Goal: Task Accomplishment & Management: Manage account settings

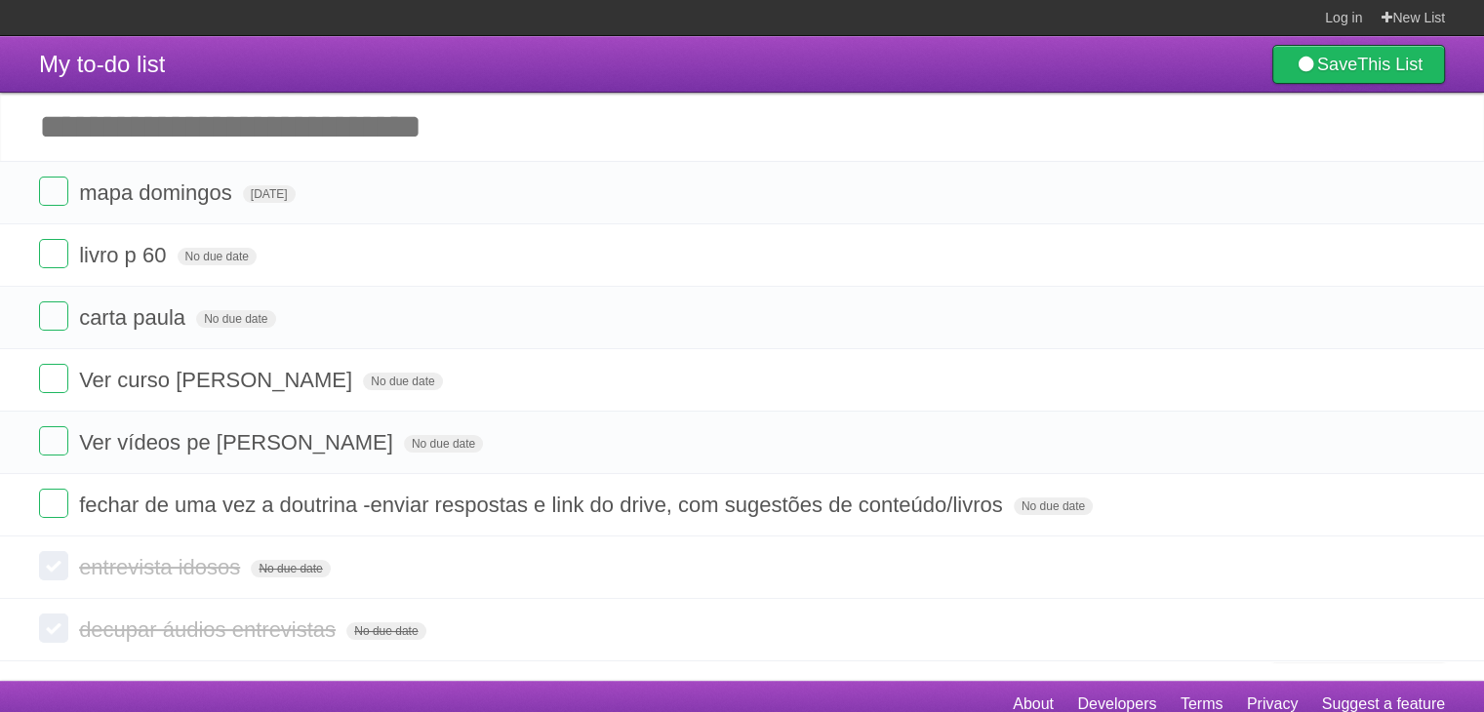
click at [674, 466] on li "Ver vídeos pe Luiz Fernando No due date White Red Blue Green Purple Orange" at bounding box center [742, 442] width 1484 height 63
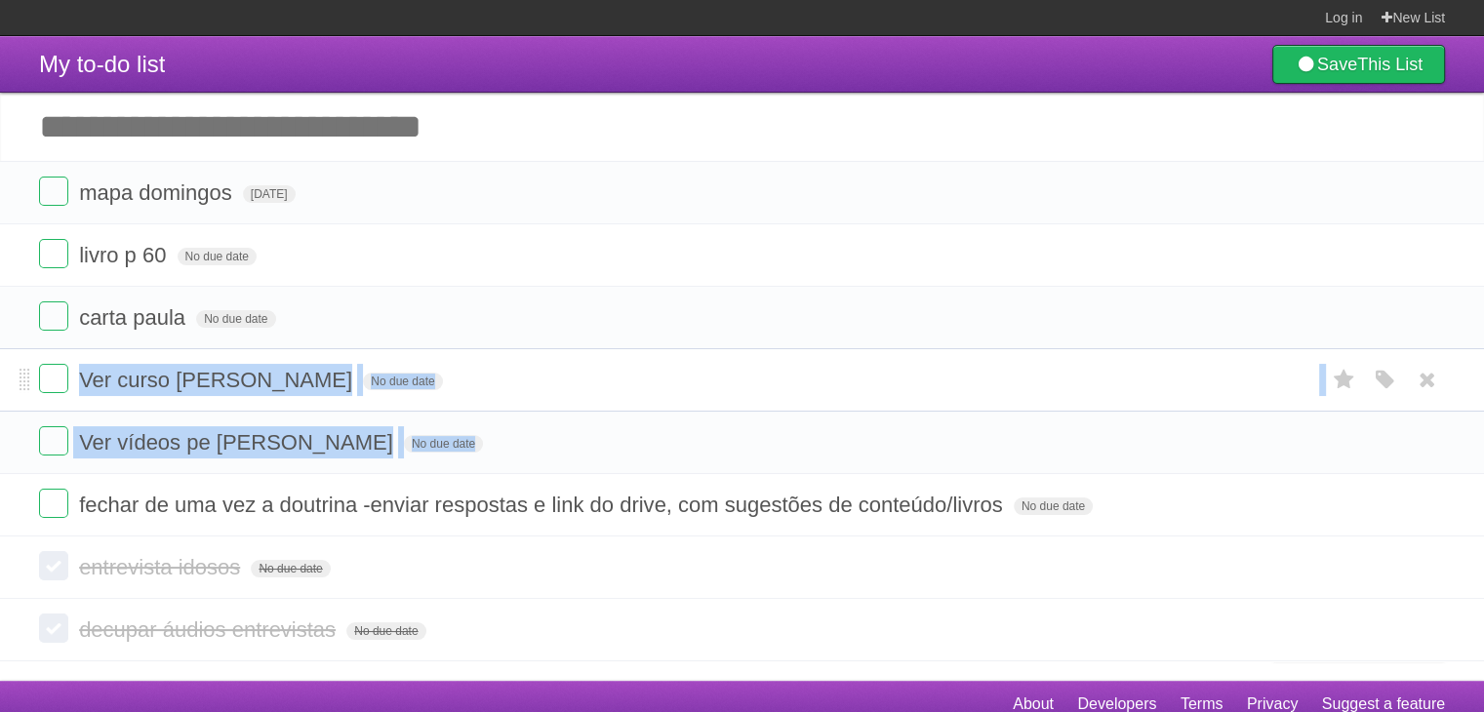
drag, startPoint x: 0, startPoint y: 0, endPoint x: 679, endPoint y: 395, distance: 785.9
click at [679, 395] on ul "mapa domingos Sun Aug 24 2025 White Red Blue Green Purple Orange livro p 60 No …" at bounding box center [742, 349] width 1484 height 376
click at [679, 395] on form "Ver curso Kariny noivado No due date White Red Blue Green Purple Orange" at bounding box center [742, 380] width 1406 height 32
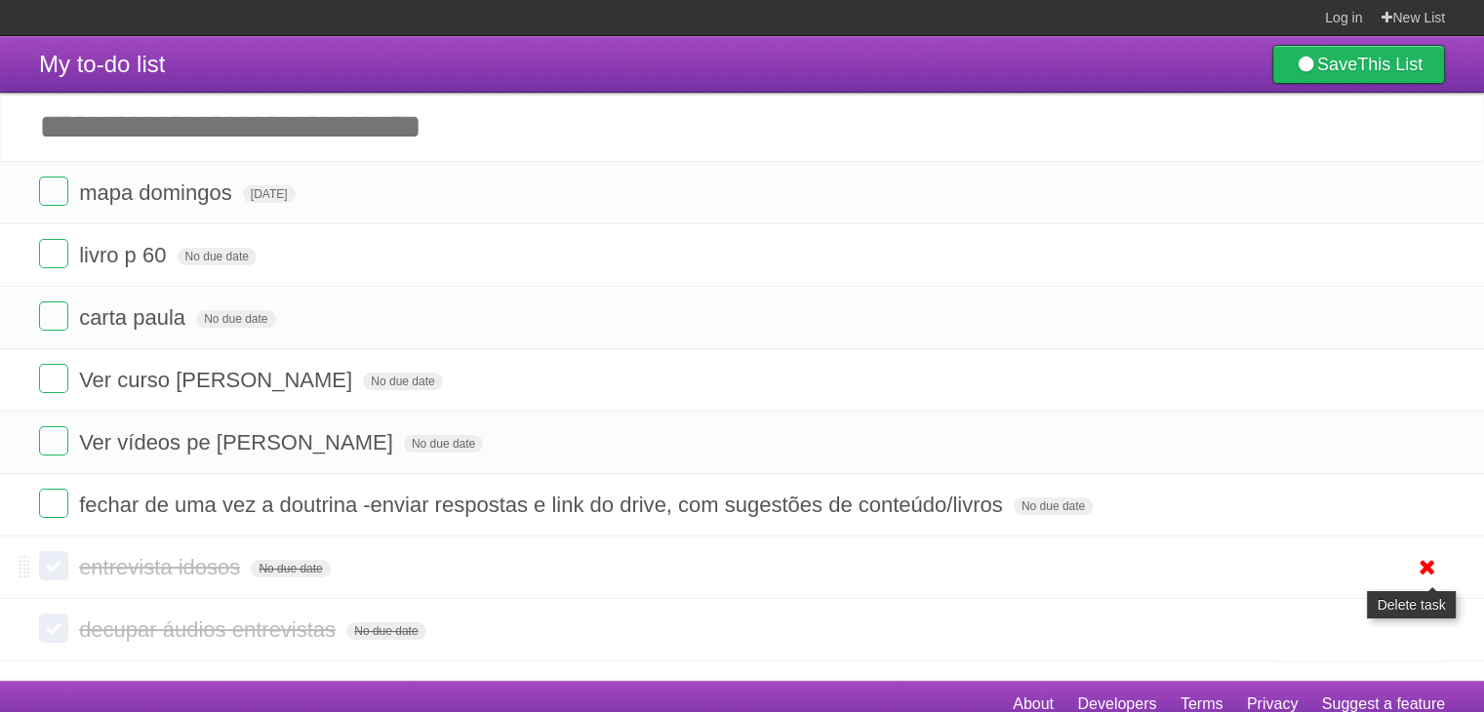
click at [1414, 565] on icon at bounding box center [1427, 567] width 27 height 32
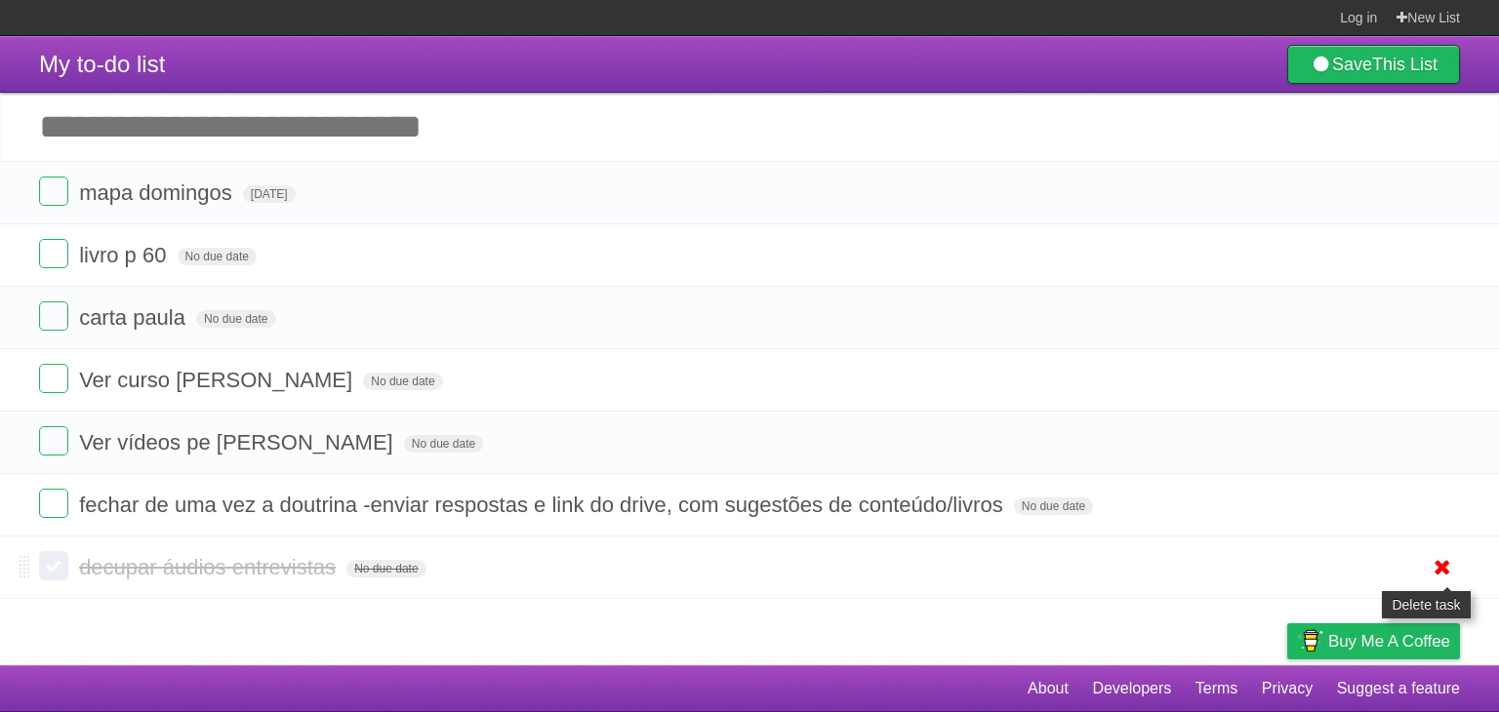
click at [1439, 570] on icon at bounding box center [1442, 567] width 27 height 32
click at [527, 354] on li "Ver curso Kariny noivado No due date White Red Blue Green Purple Orange" at bounding box center [749, 379] width 1499 height 63
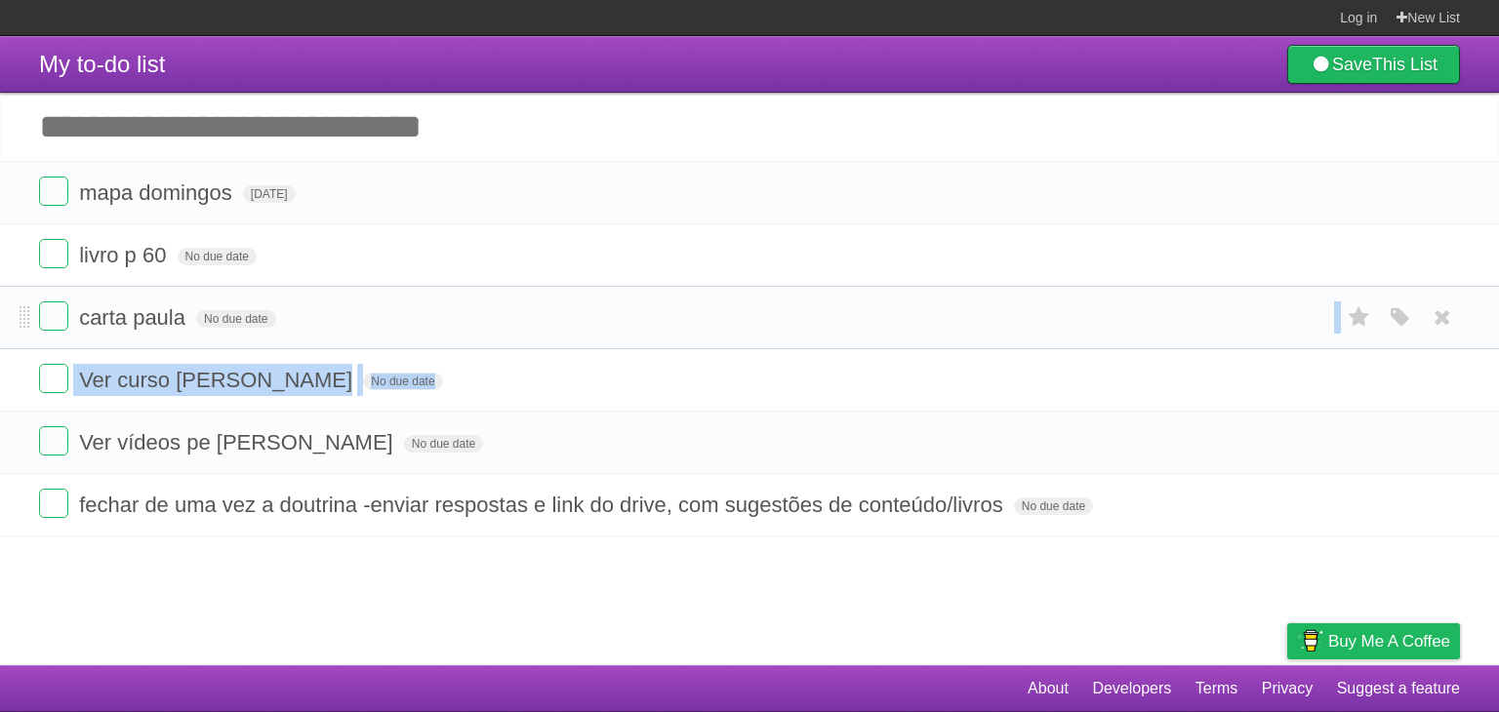
drag, startPoint x: 527, startPoint y: 354, endPoint x: 492, endPoint y: 302, distance: 63.3
click at [492, 302] on ul "mapa domingos Sun Aug 24 2025 White Red Blue Green Purple Orange livro p 60 No …" at bounding box center [749, 349] width 1499 height 376
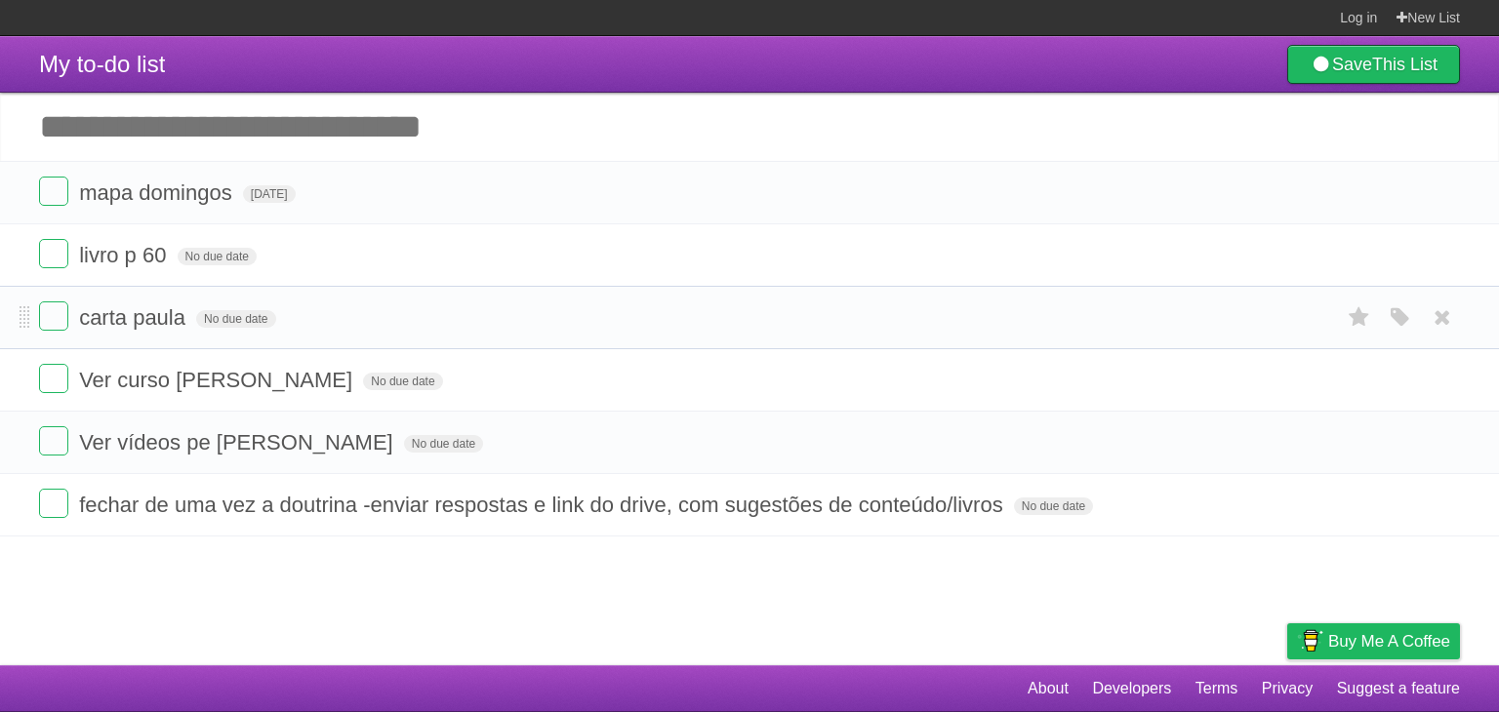
click at [492, 302] on li "carta paula No due date White Red Blue Green Purple Orange" at bounding box center [749, 317] width 1499 height 63
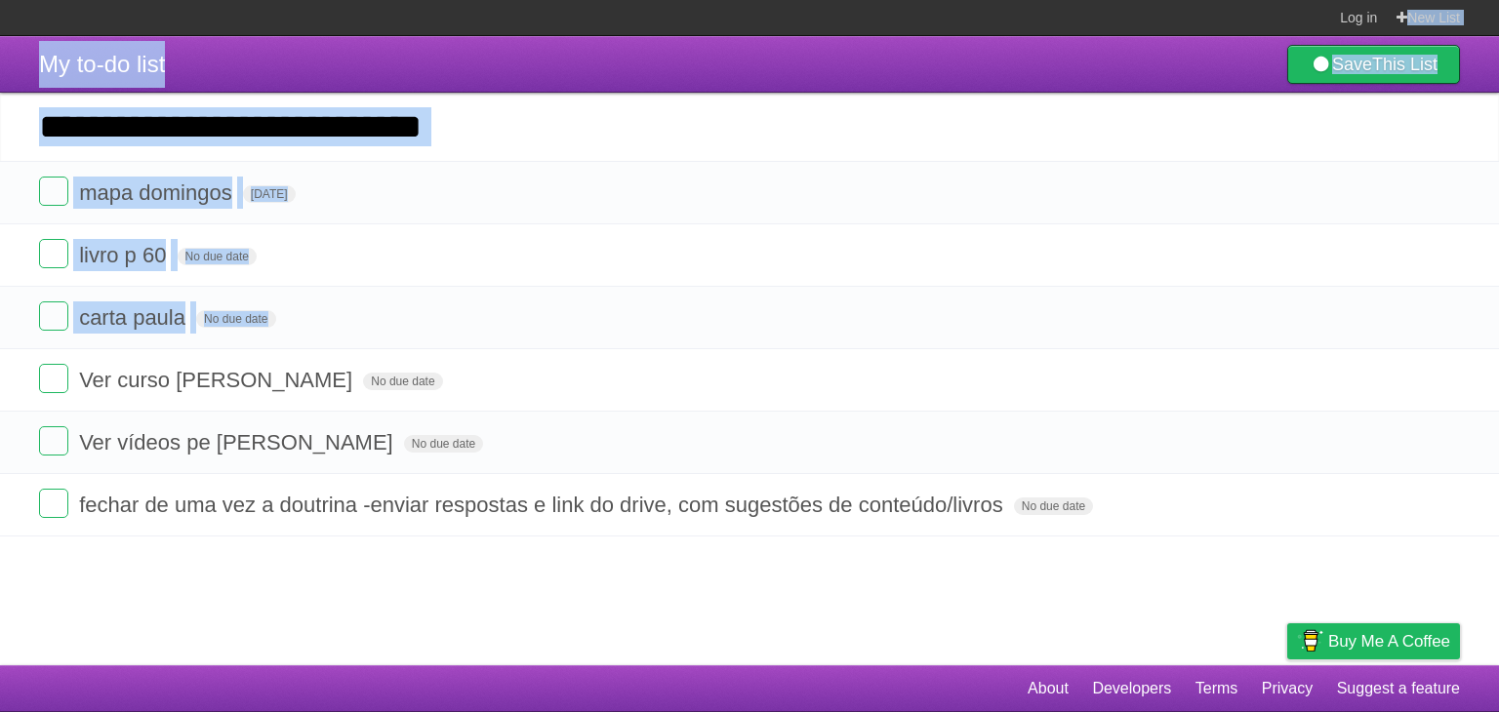
drag, startPoint x: 492, startPoint y: 302, endPoint x: 628, endPoint y: 18, distance: 315.2
click at [628, 18] on body "Log in New List Log in Save list Create a new list My to-do list Save This List…" at bounding box center [749, 356] width 1499 height 712
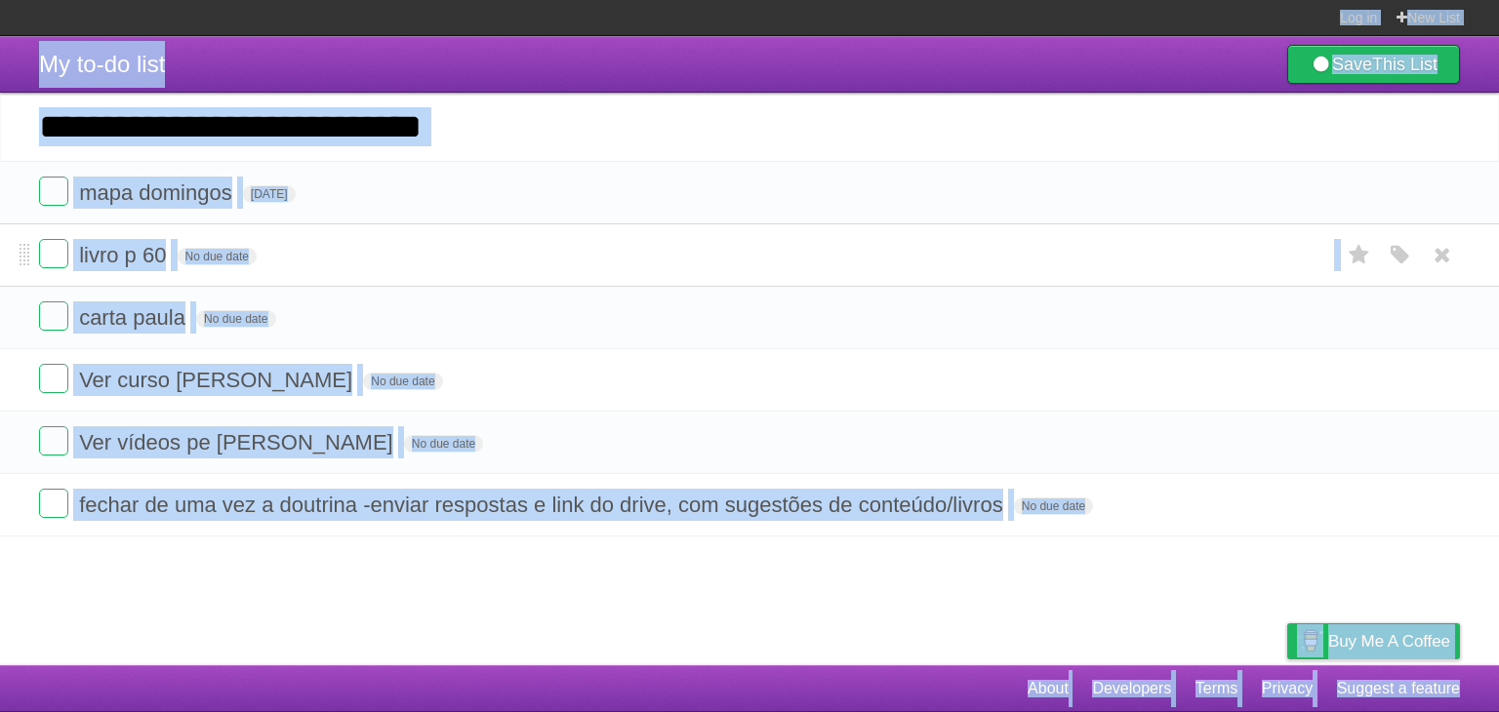
click at [565, 274] on li "livro p 60 No due date White Red Blue Green Purple Orange" at bounding box center [749, 254] width 1499 height 63
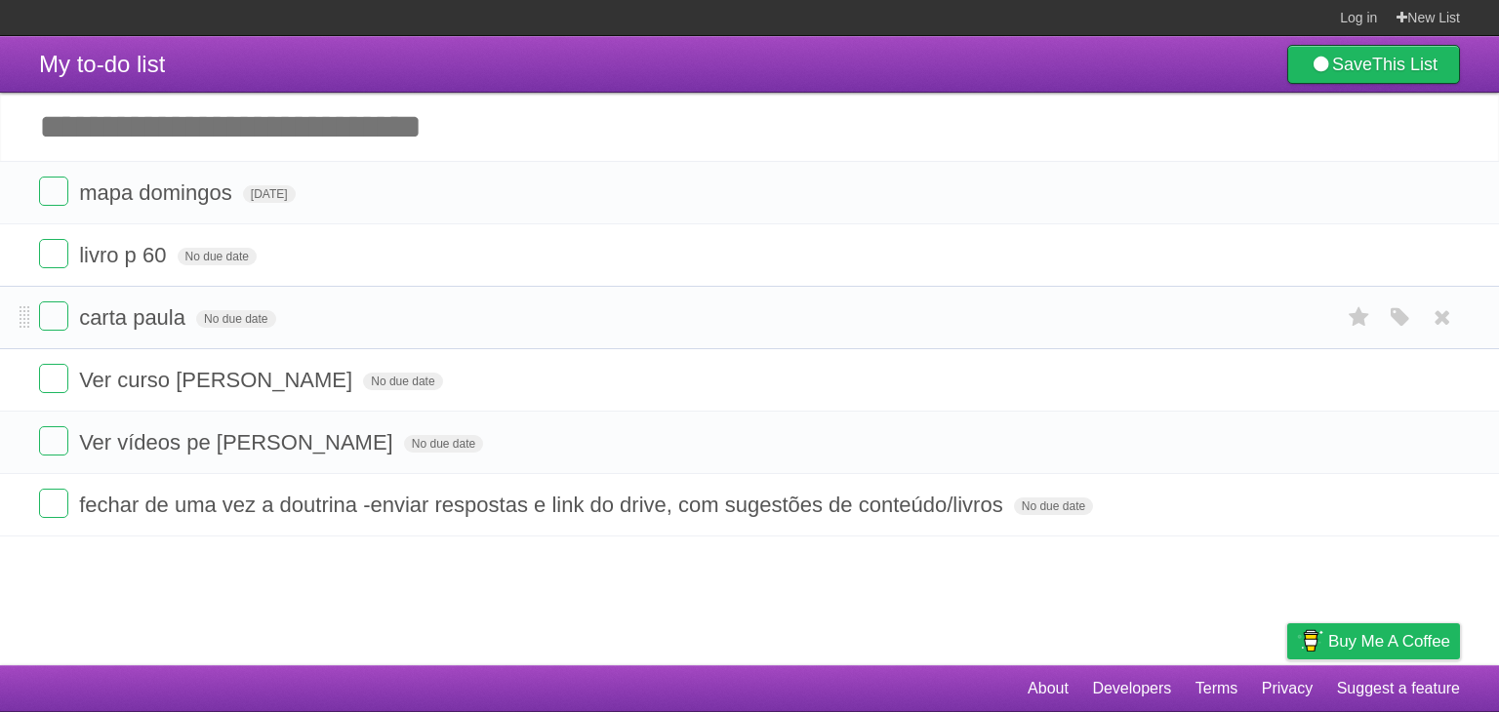
click at [519, 323] on form "carta paula No due date White Red Blue Green Purple Orange" at bounding box center [749, 318] width 1421 height 32
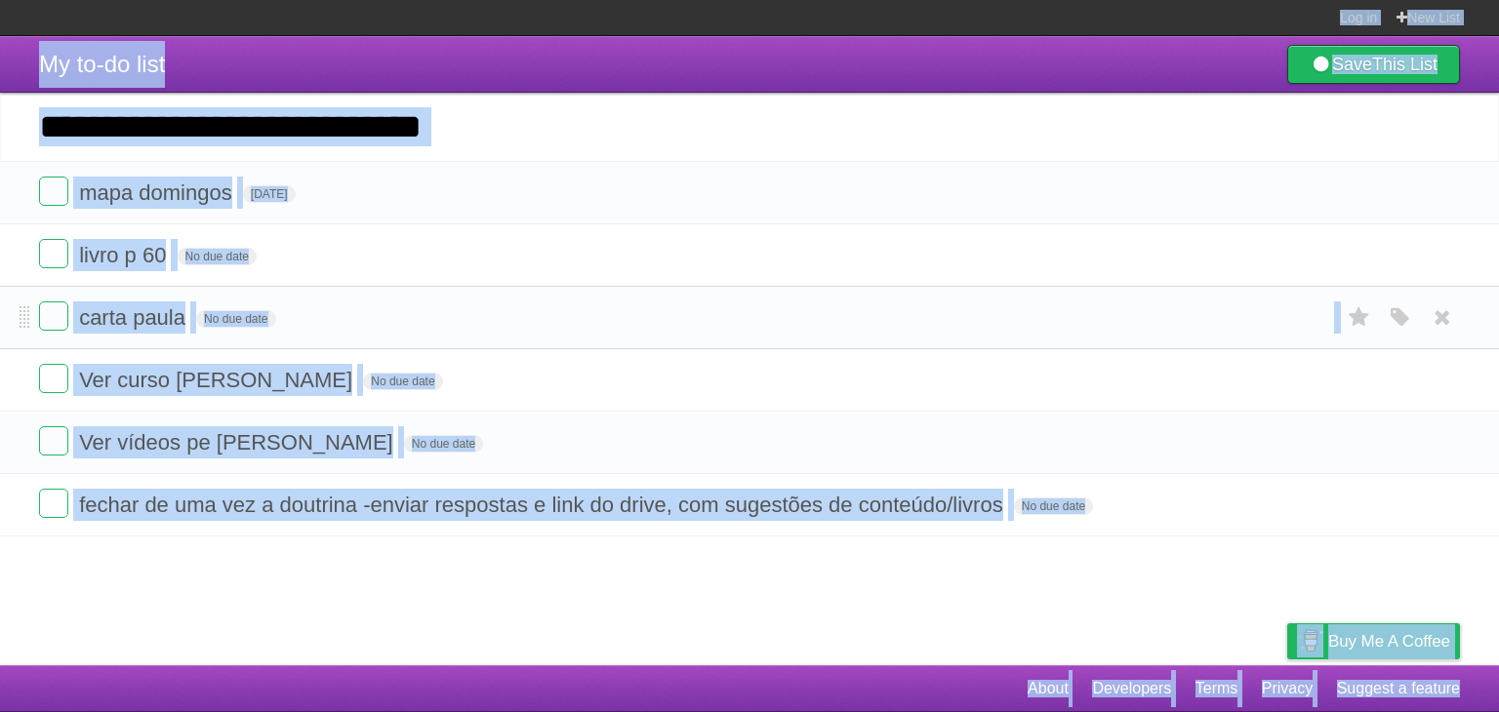
click at [519, 323] on form "carta paula No due date White Red Blue Green Purple Orange" at bounding box center [749, 318] width 1421 height 32
